Goal: Information Seeking & Learning: Find specific fact

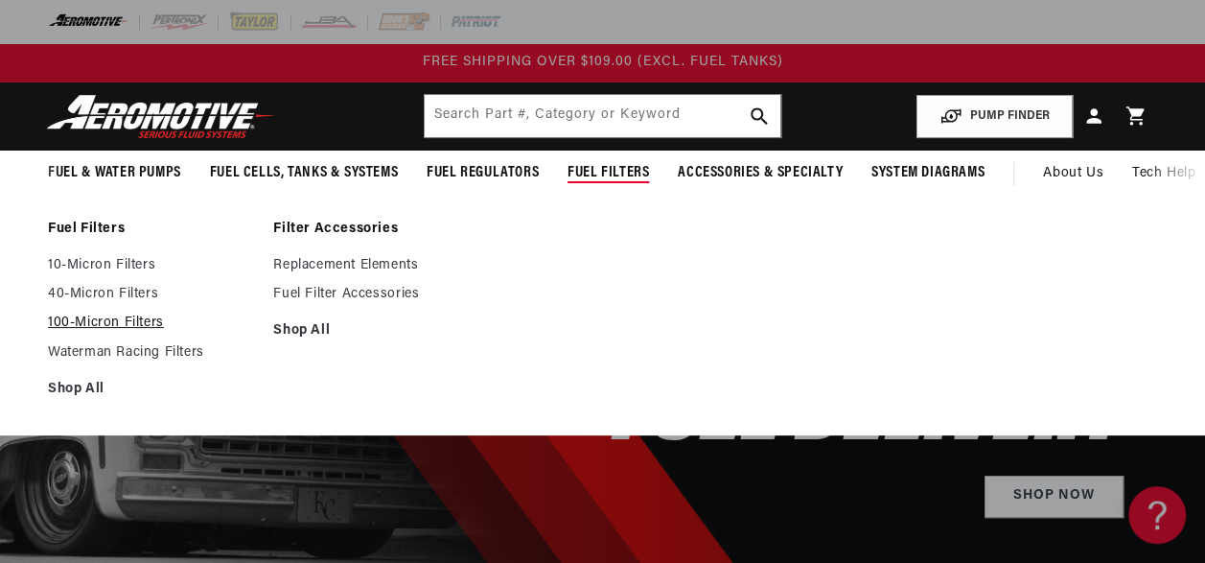
click at [81, 321] on link "100-Micron Filters" at bounding box center [151, 322] width 206 height 17
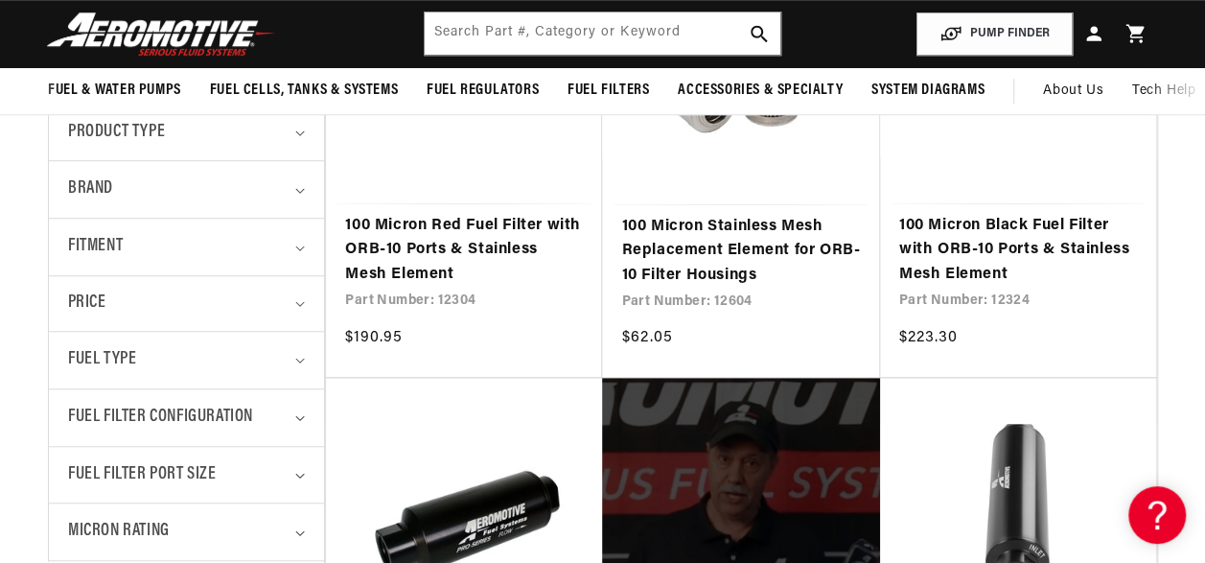
scroll to position [587, 0]
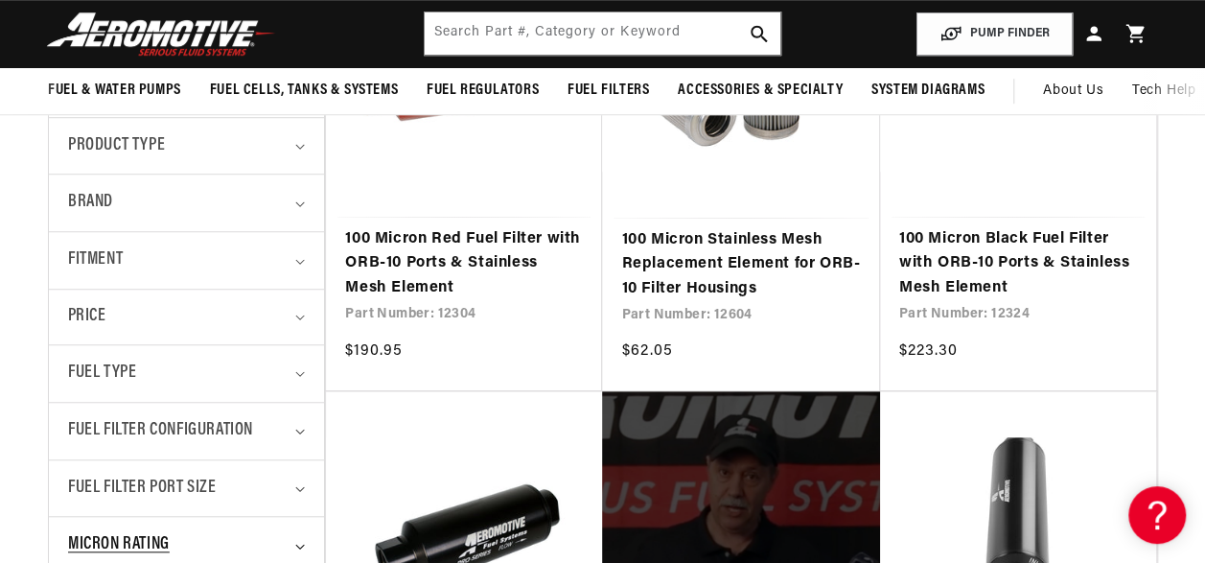
click at [154, 541] on span "Micron Rating" at bounding box center [119, 545] width 102 height 28
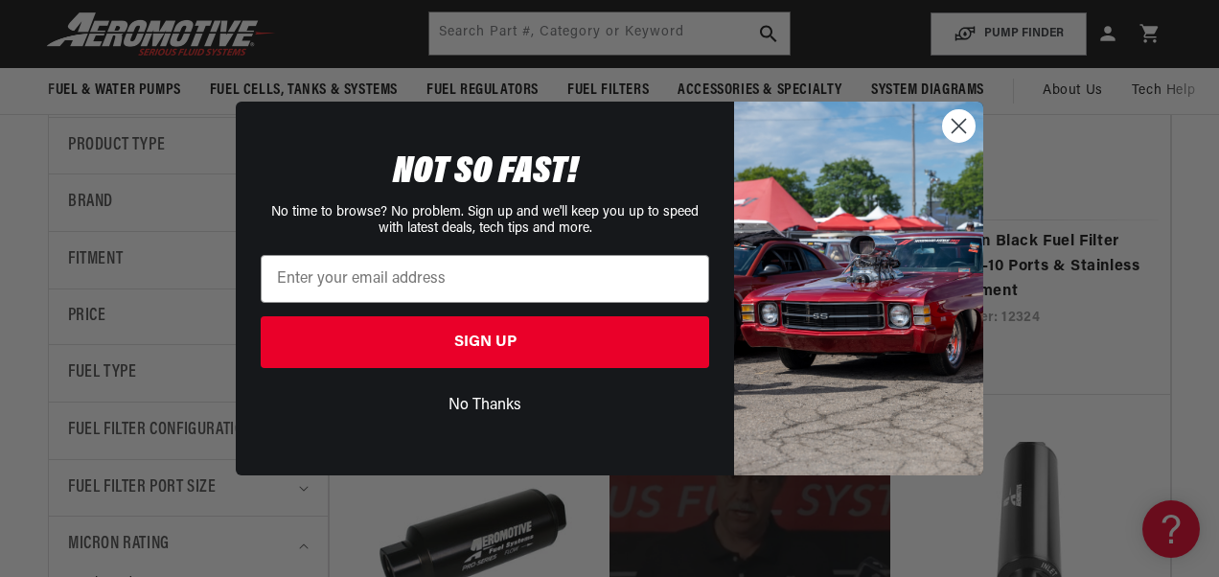
click at [967, 130] on circle "Close dialog" at bounding box center [959, 126] width 32 height 32
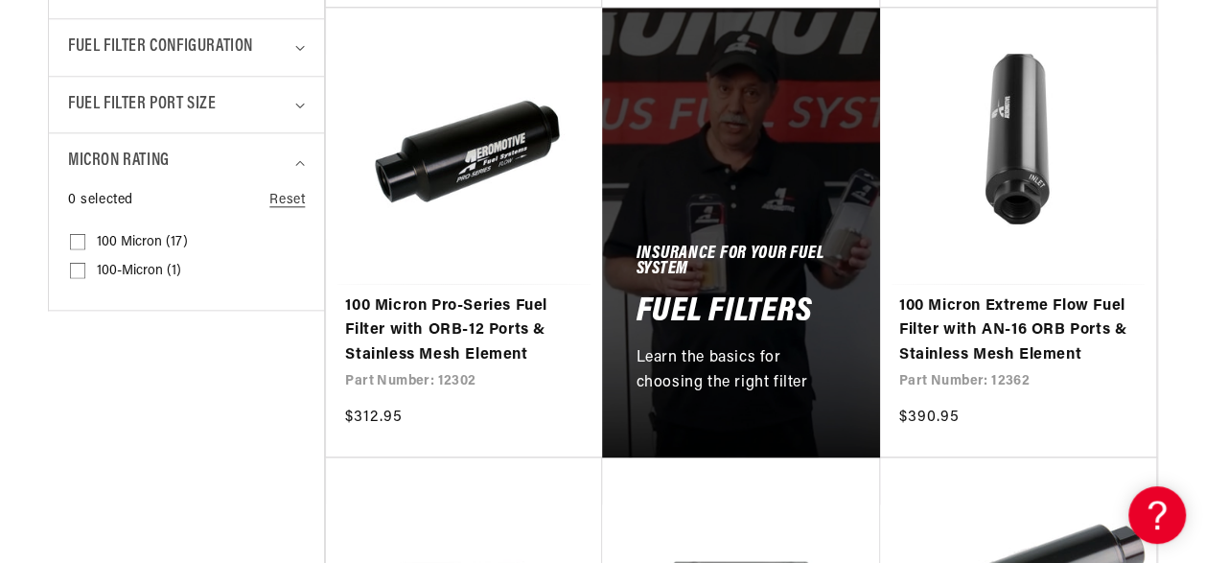
scroll to position [1008, 0]
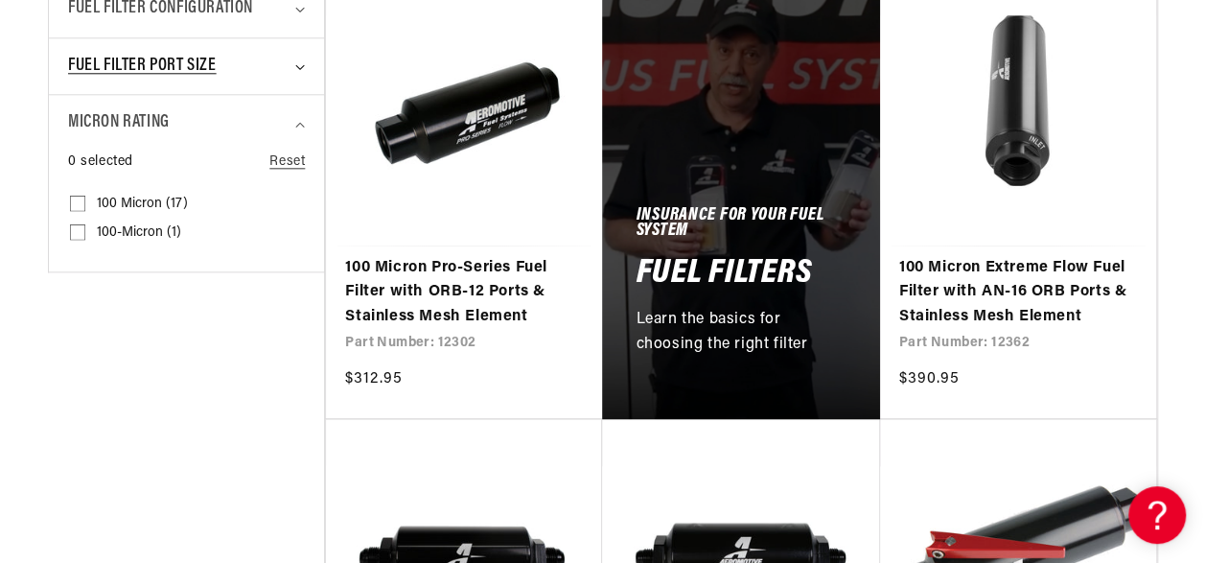
click at [182, 63] on span "Fuel Filter Port Size" at bounding box center [142, 67] width 149 height 28
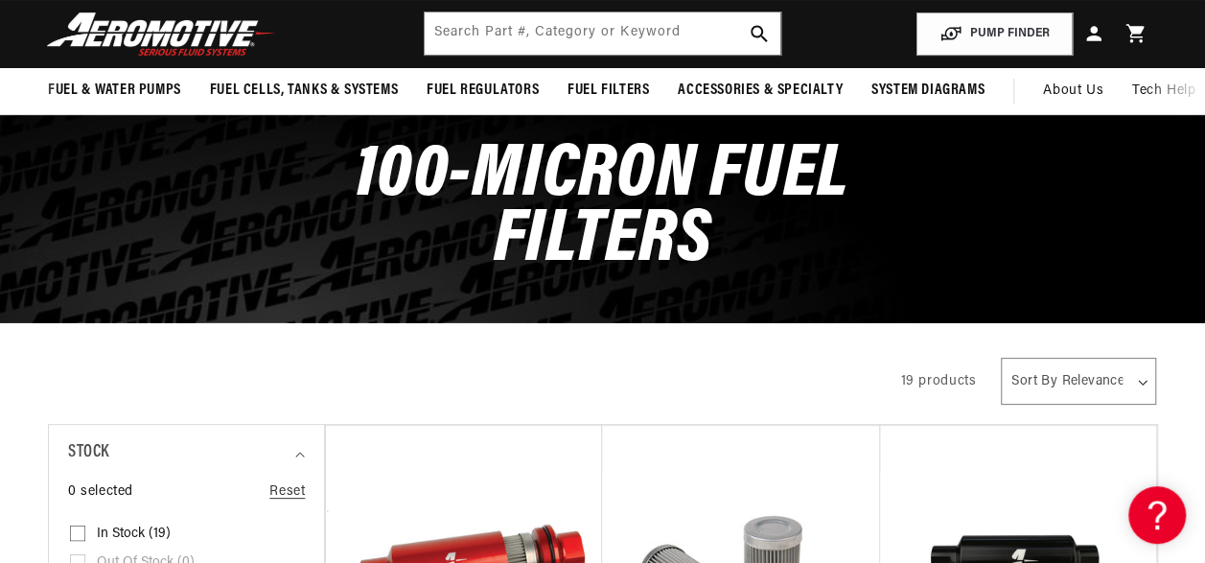
scroll to position [63, 0]
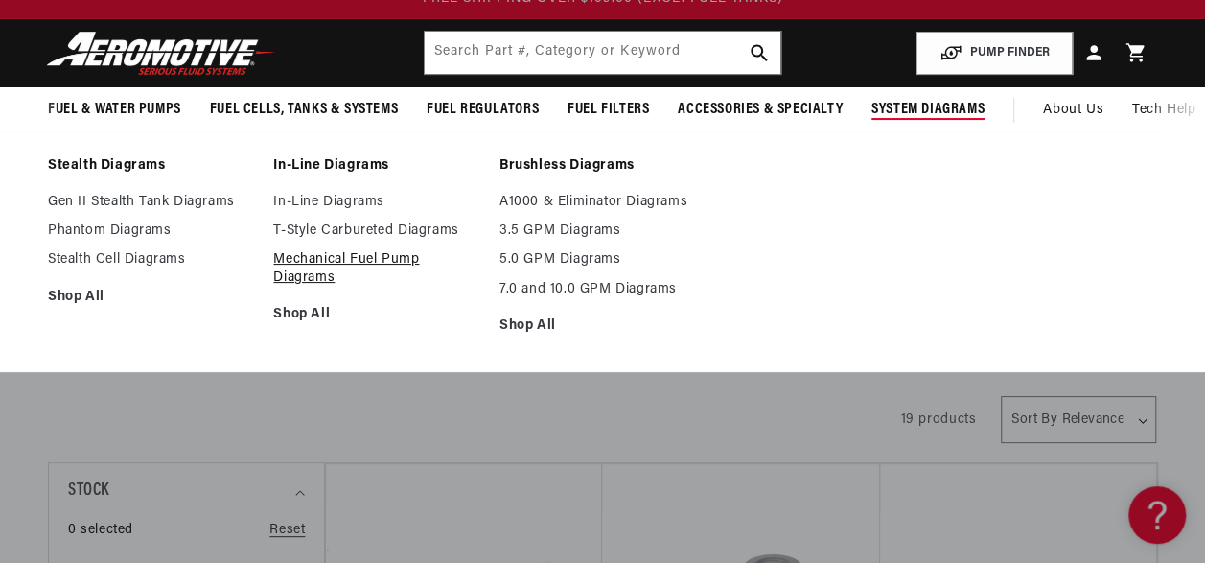
click at [307, 266] on link "Mechanical Fuel Pump Diagrams" at bounding box center [376, 268] width 206 height 35
click at [336, 205] on link "In-Line Diagrams" at bounding box center [376, 202] width 206 height 17
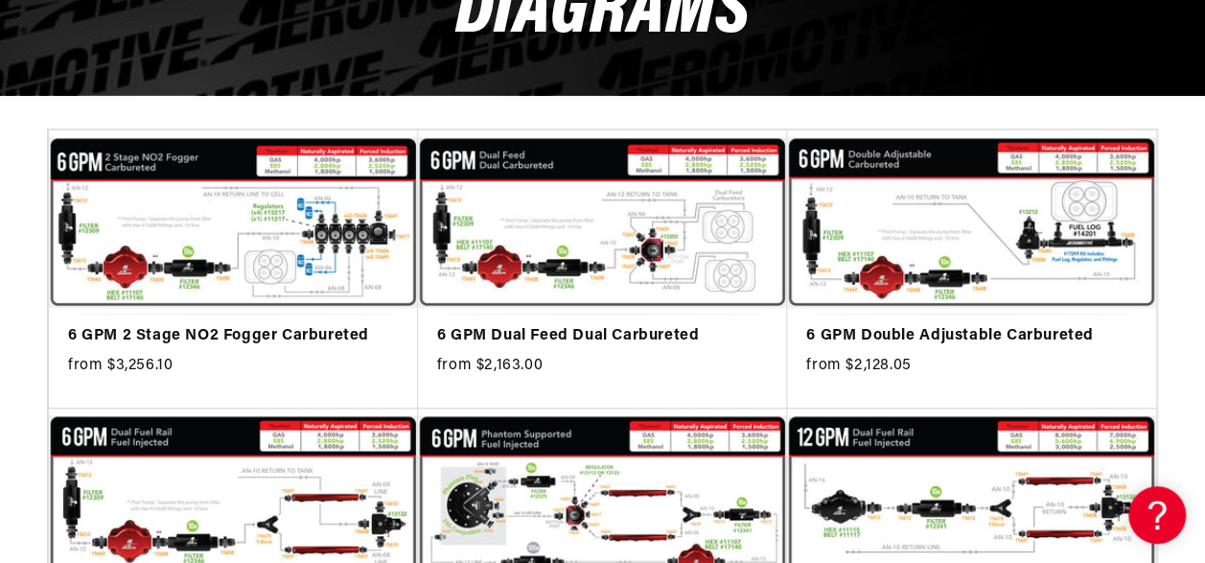
scroll to position [472, 0]
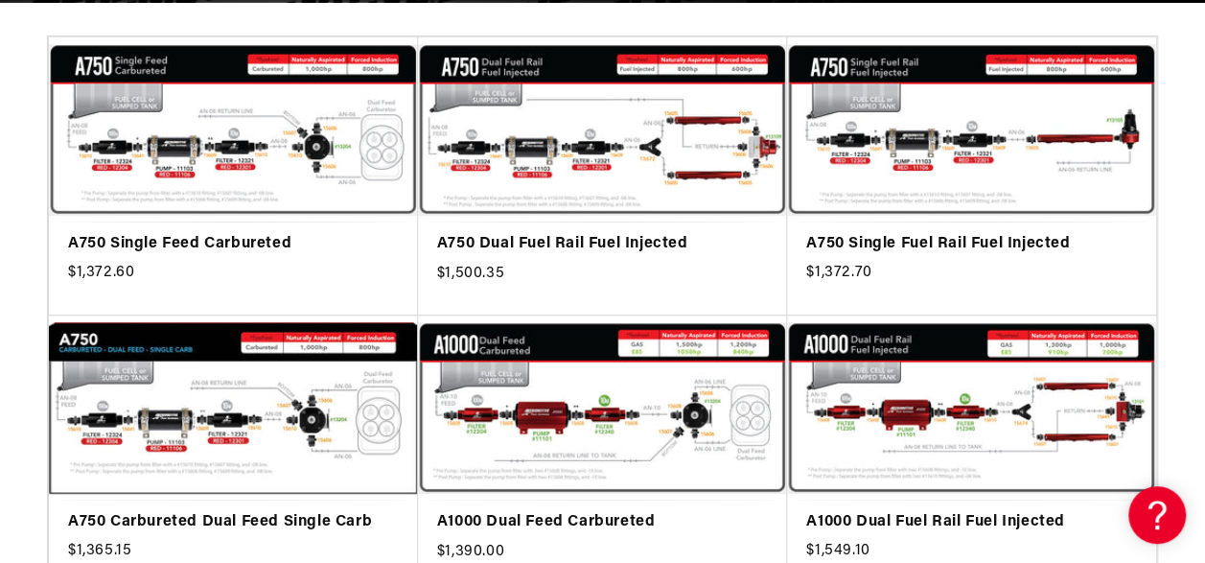
scroll to position [498, 0]
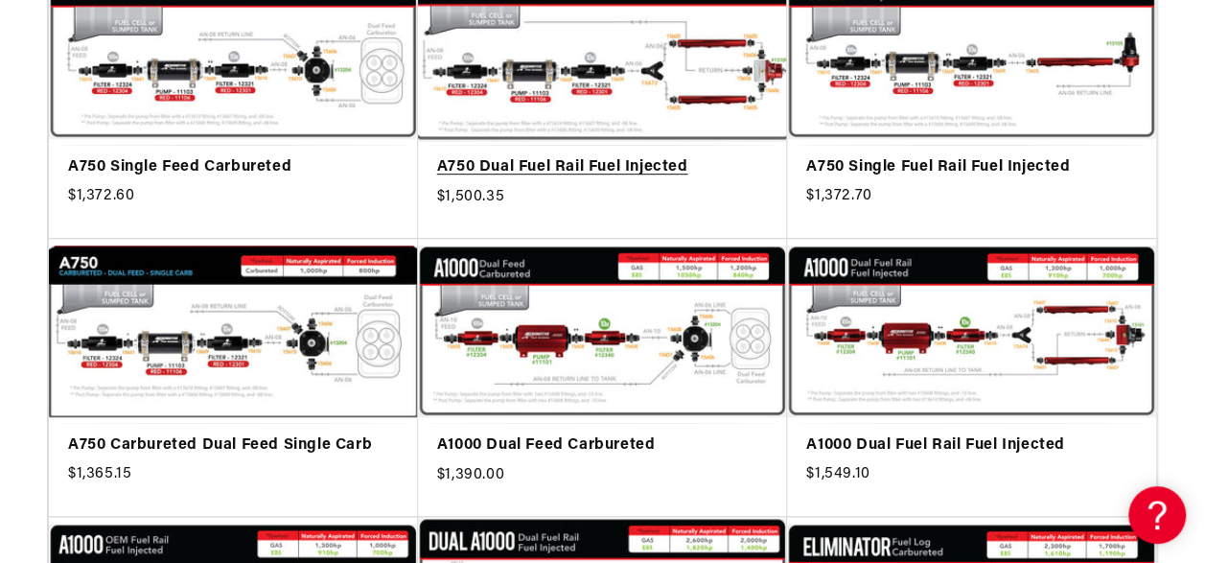
click at [494, 155] on link "A750 Dual Fuel Rail Fuel Injected" at bounding box center [603, 167] width 332 height 25
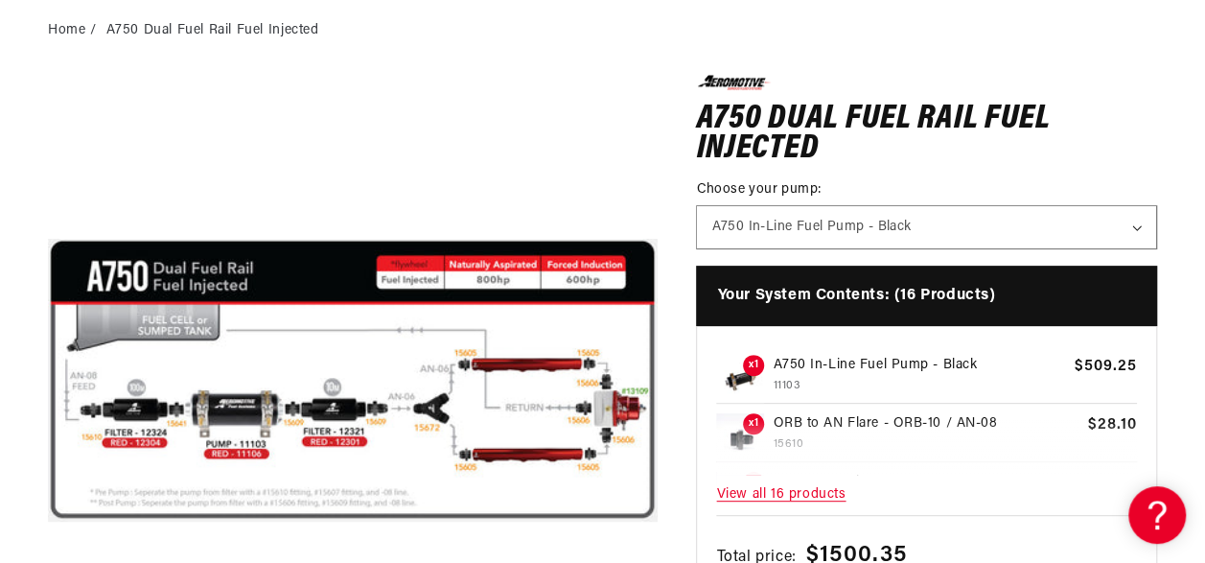
scroll to position [358, 0]
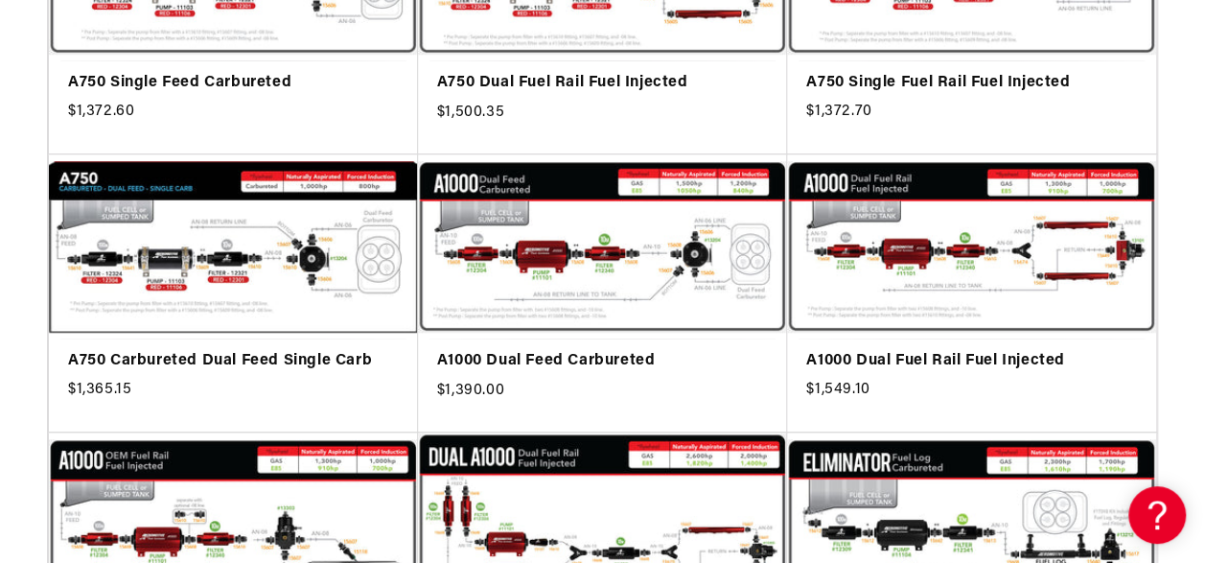
scroll to position [614, 0]
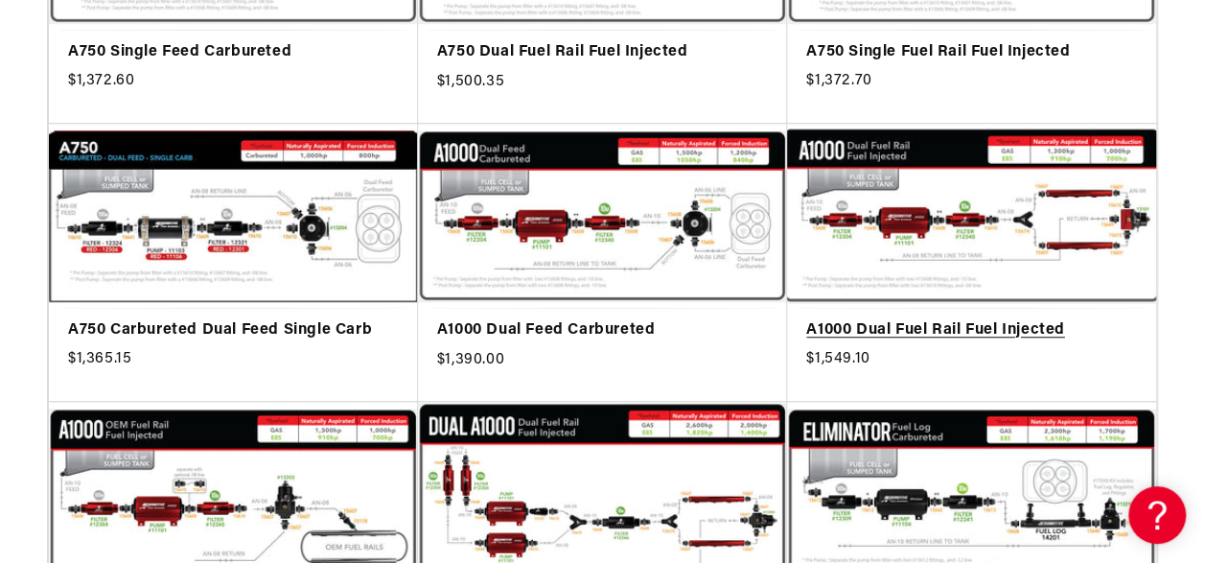
click at [876, 318] on link "A1000 Dual Fuel Rail Fuel Injected" at bounding box center [971, 330] width 331 height 25
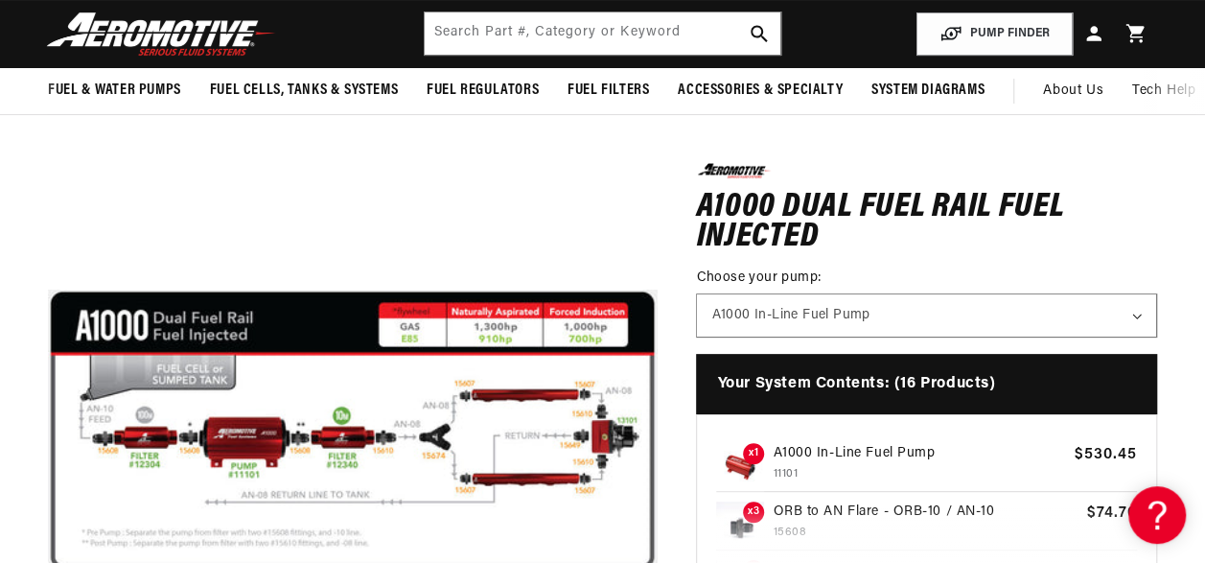
scroll to position [140, 0]
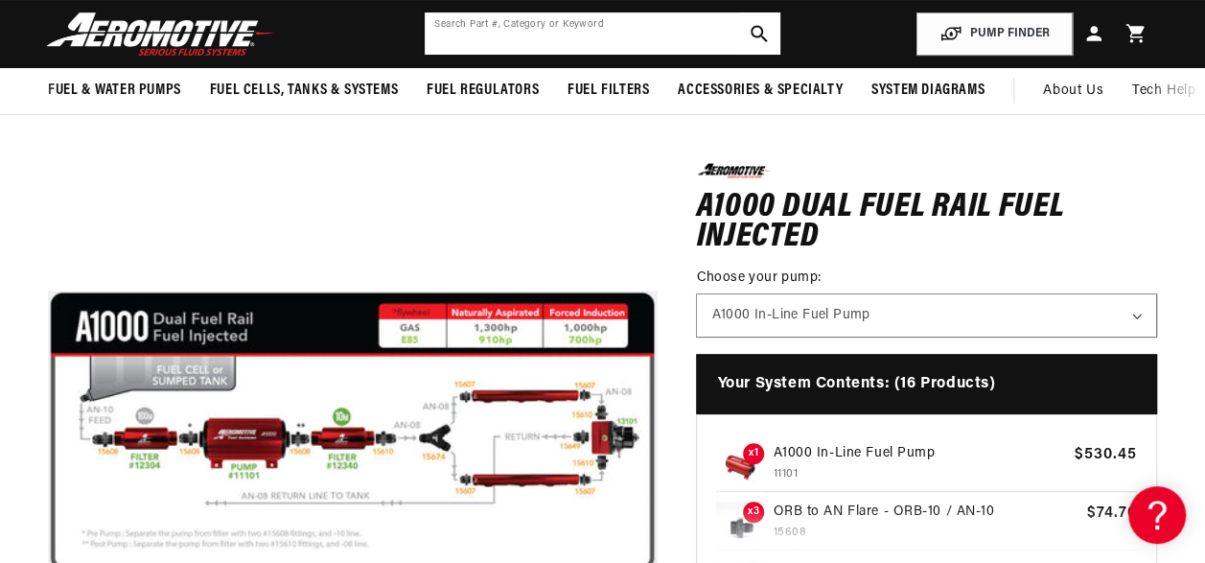
click at [519, 27] on input "text" at bounding box center [602, 33] width 355 height 42
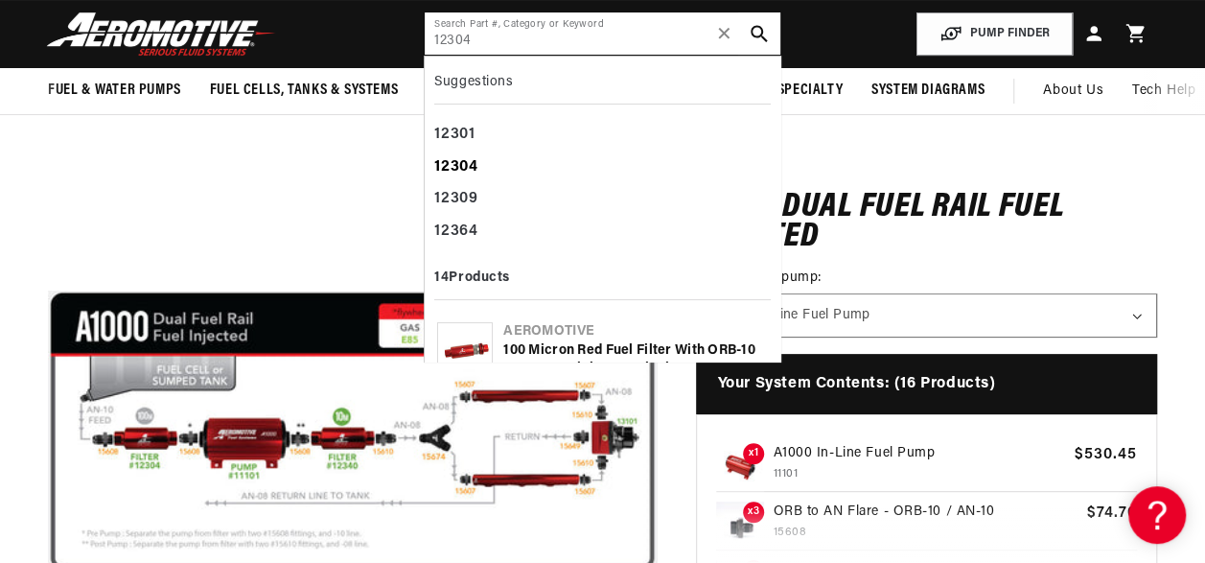
type input "12304"
click at [457, 167] on b "12304" at bounding box center [455, 166] width 43 height 15
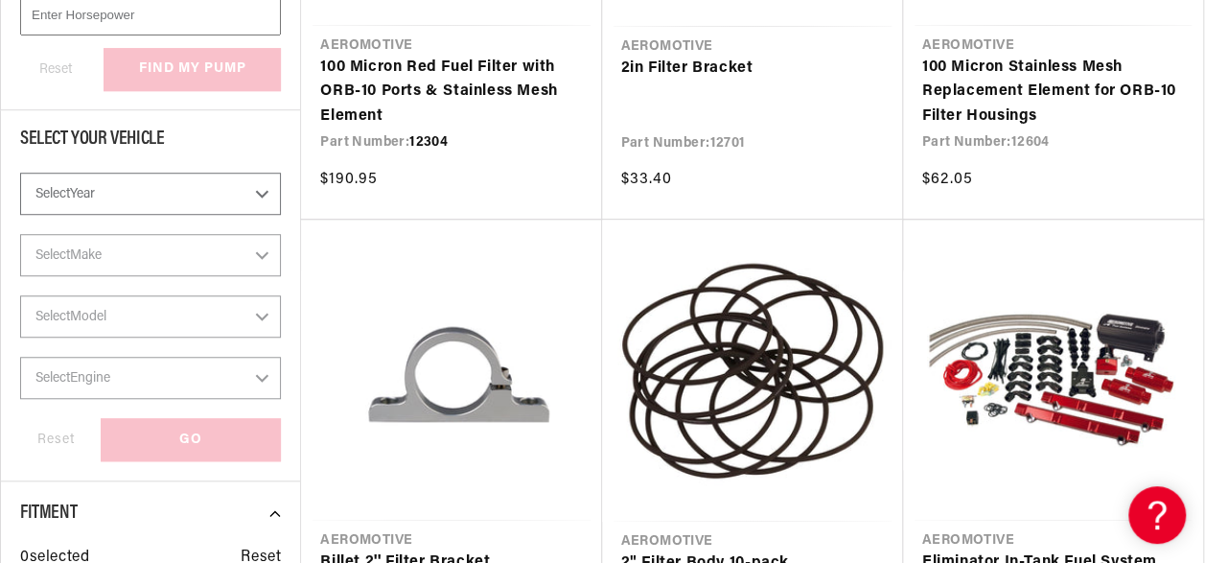
scroll to position [740, 0]
